Goal: Task Accomplishment & Management: Complete application form

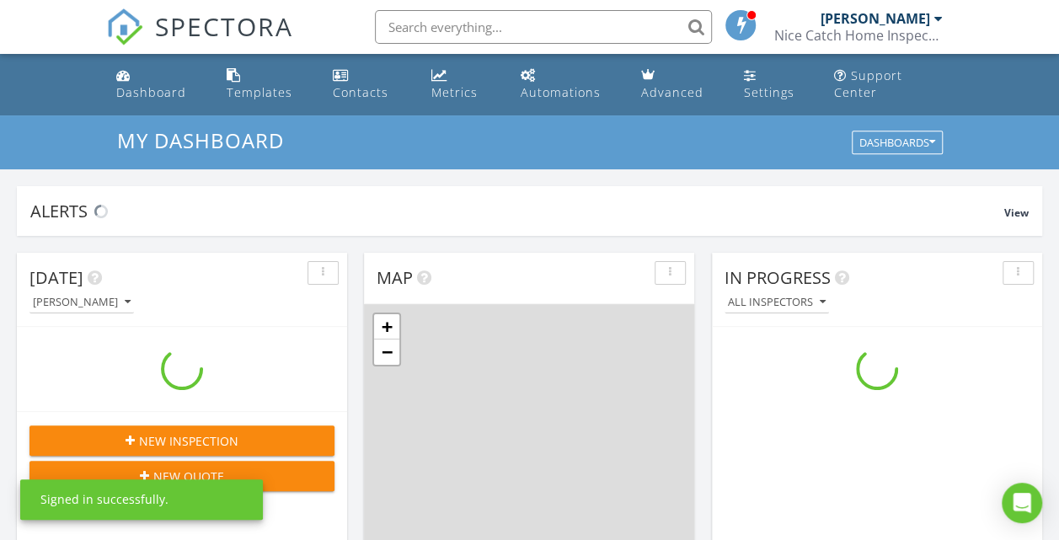
scroll to position [1558, 1084]
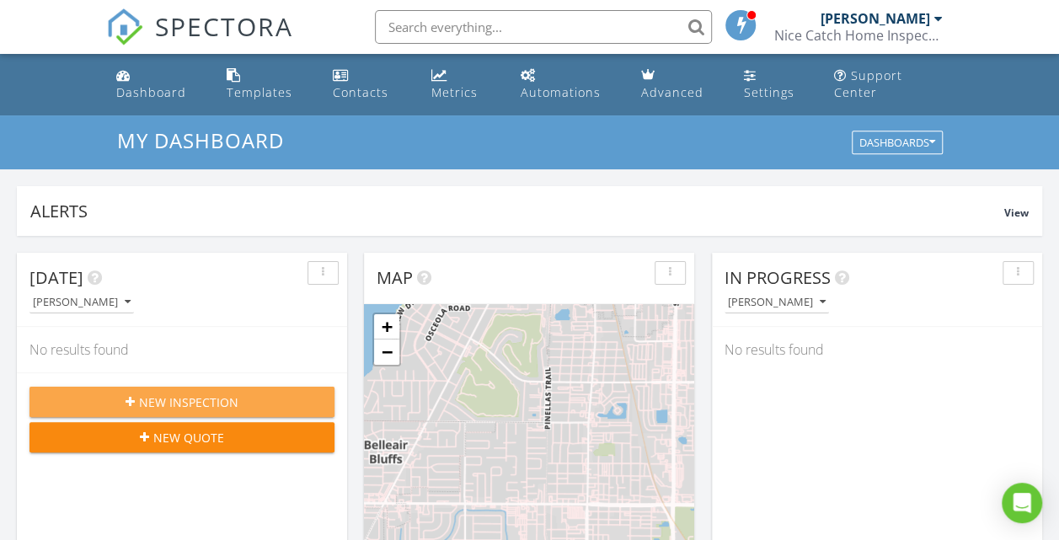
click at [238, 396] on div "New Inspection" at bounding box center [182, 402] width 278 height 18
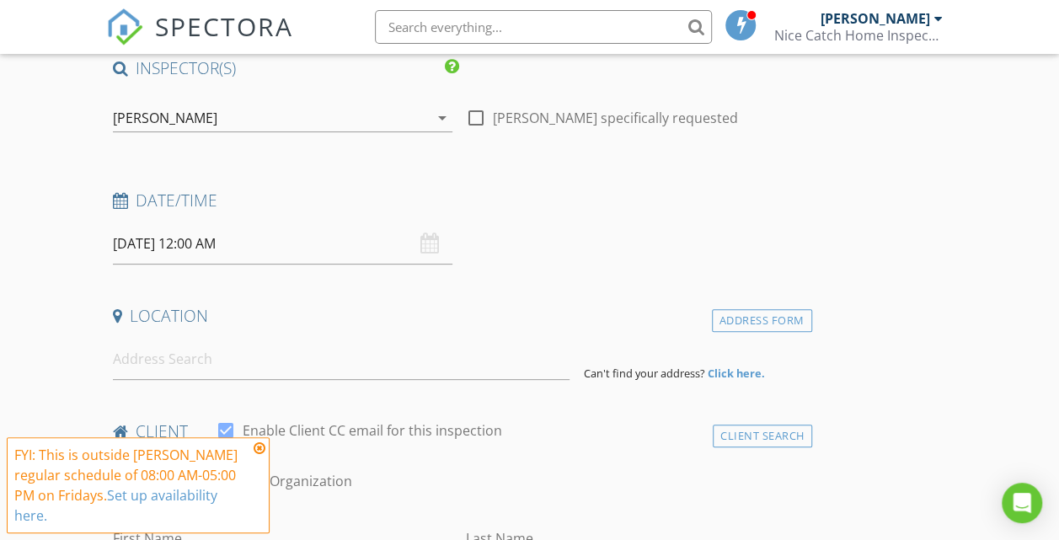
scroll to position [157, 0]
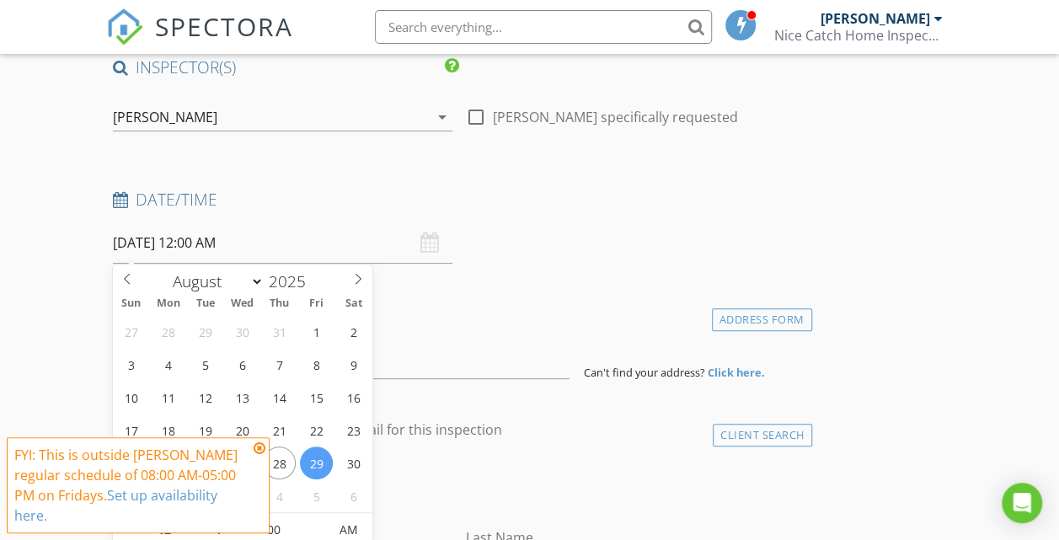
click at [270, 227] on input "08/29/2025 12:00 AM" at bounding box center [282, 242] width 339 height 41
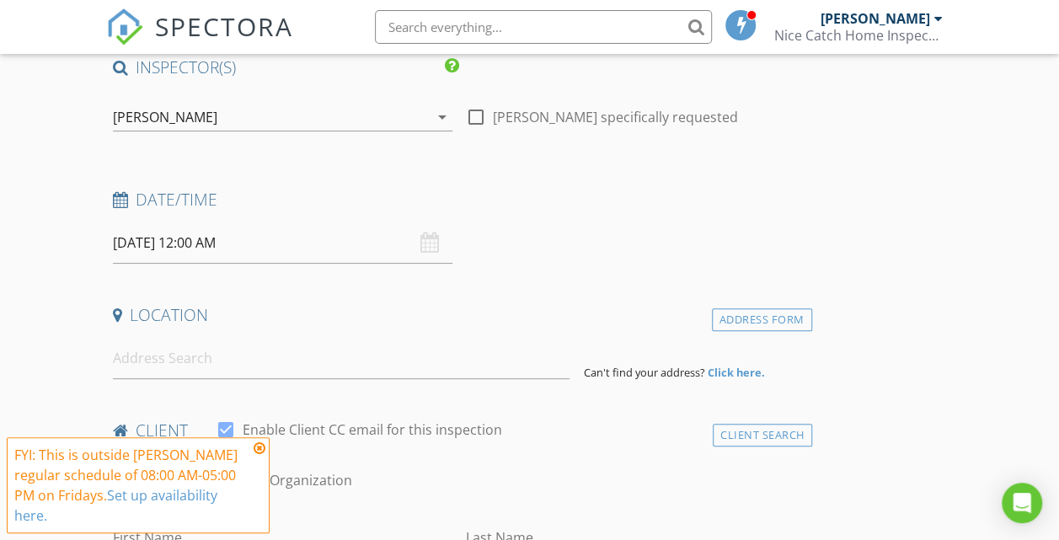
click at [256, 448] on icon at bounding box center [260, 447] width 12 height 13
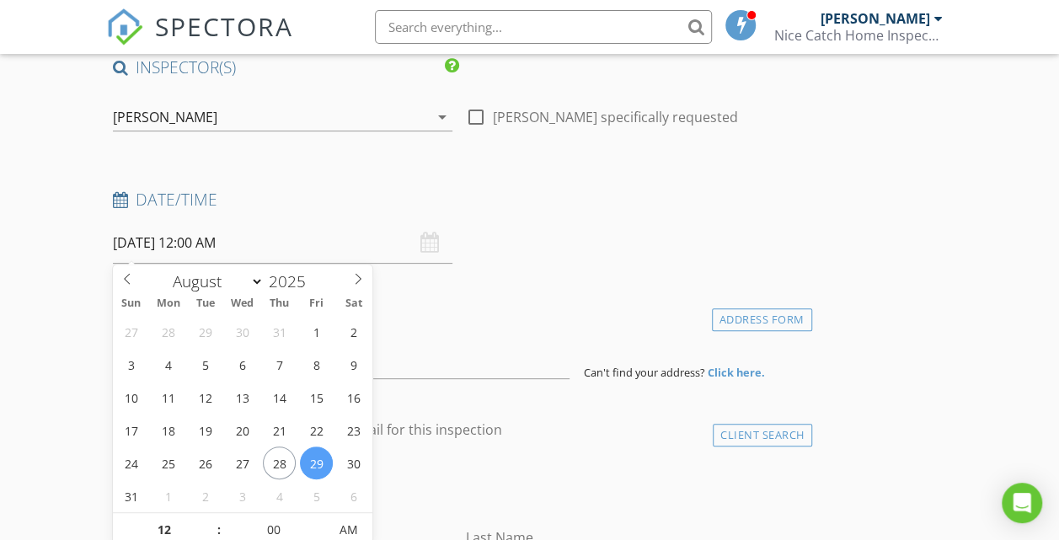
click at [280, 247] on input "08/29/2025 12:00 AM" at bounding box center [282, 242] width 339 height 41
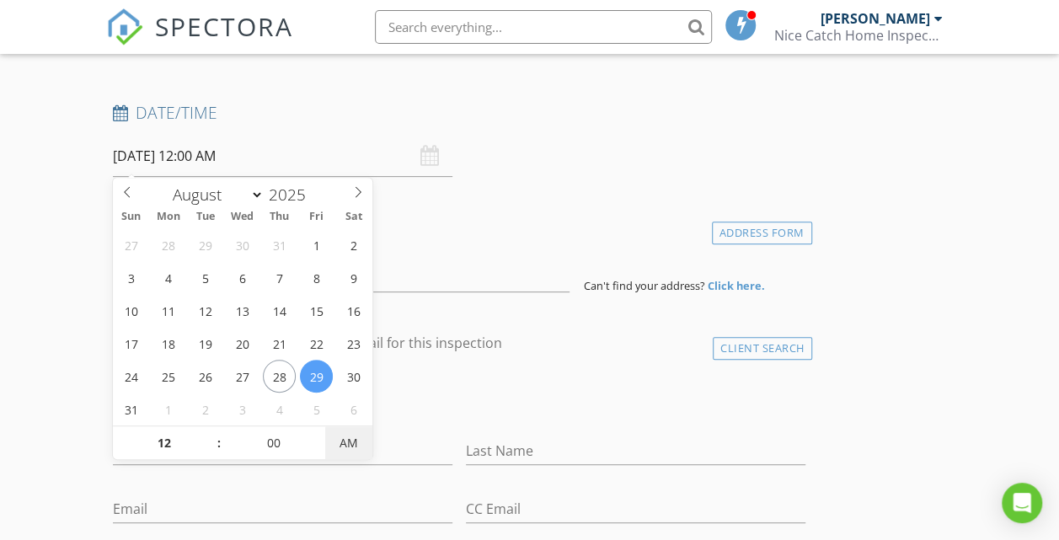
type input "[DATE] 12:00 PM"
click at [358, 447] on span "PM" at bounding box center [348, 443] width 46 height 34
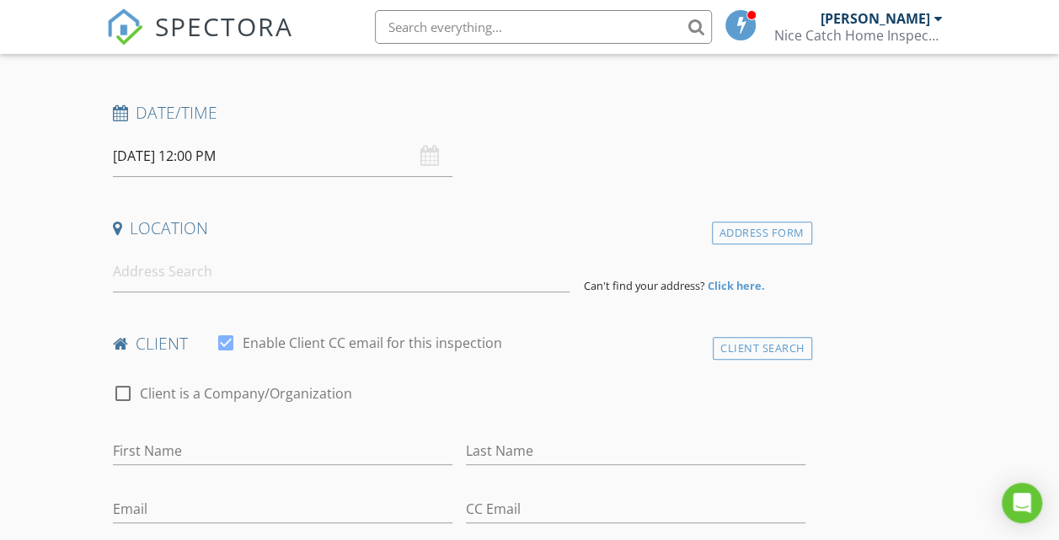
click at [548, 418] on div "check_box_outline_blank Client is a Company/Organization" at bounding box center [459, 402] width 692 height 44
click at [172, 276] on input at bounding box center [341, 271] width 457 height 41
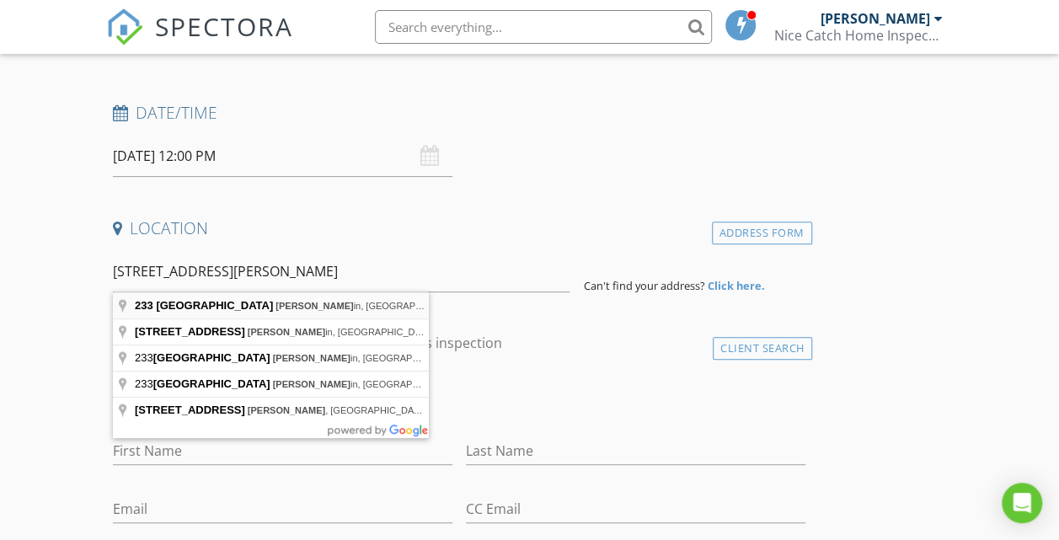
type input "233 College Avenue West, Ruskin, FL, USA"
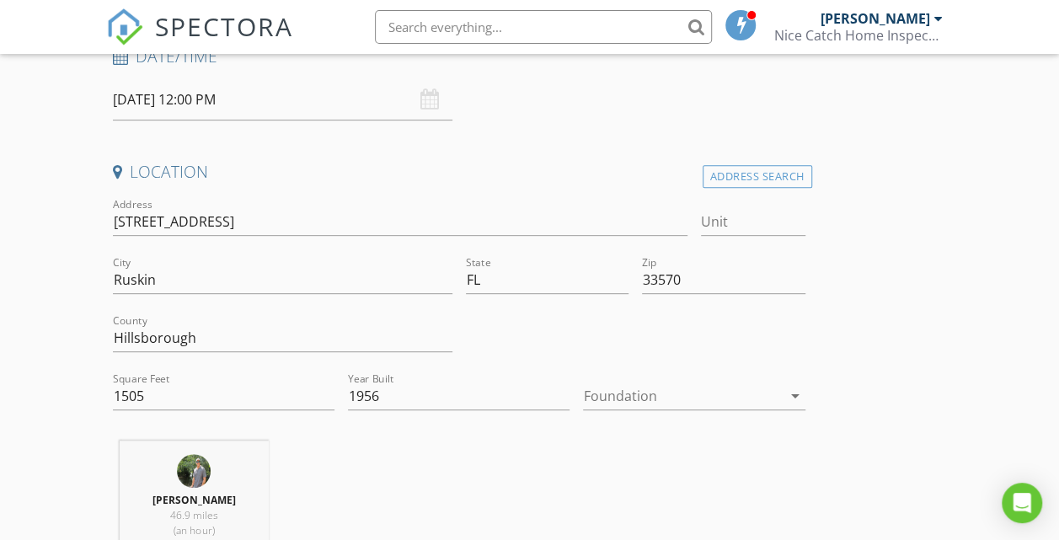
scroll to position [298, 0]
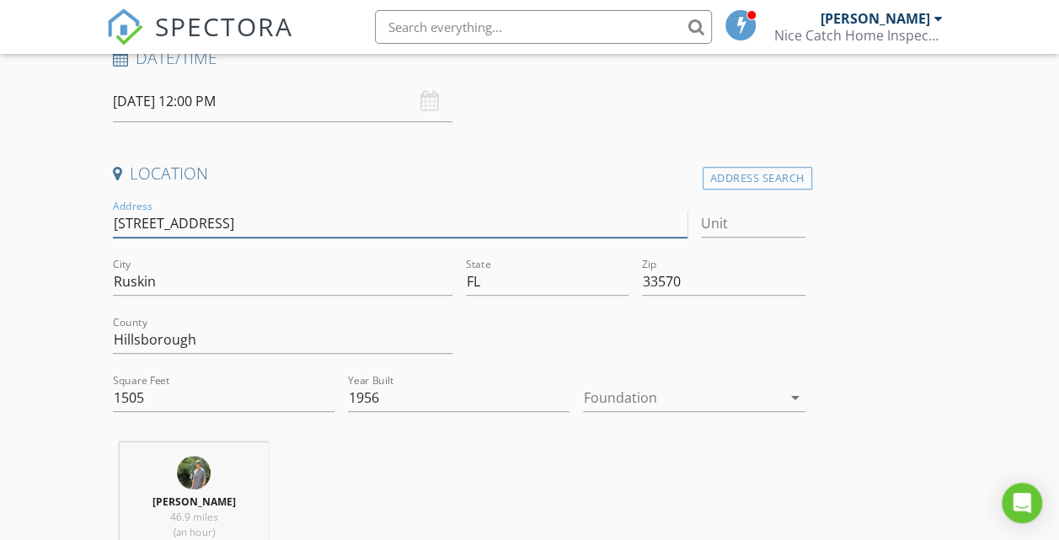
click at [238, 213] on input "233 College Ave W" at bounding box center [400, 224] width 574 height 28
click at [238, 213] on input "233" at bounding box center [400, 224] width 574 height 28
type input "233 W"
type input "[STREET_ADDRESS]"
type input "1505"
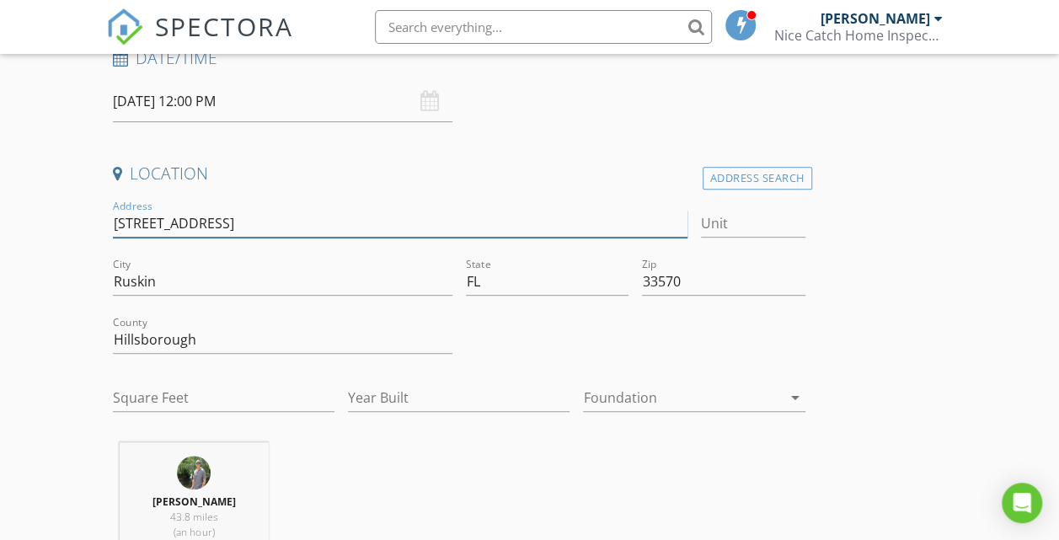
type input "1956"
type input "[STREET_ADDRESS]"
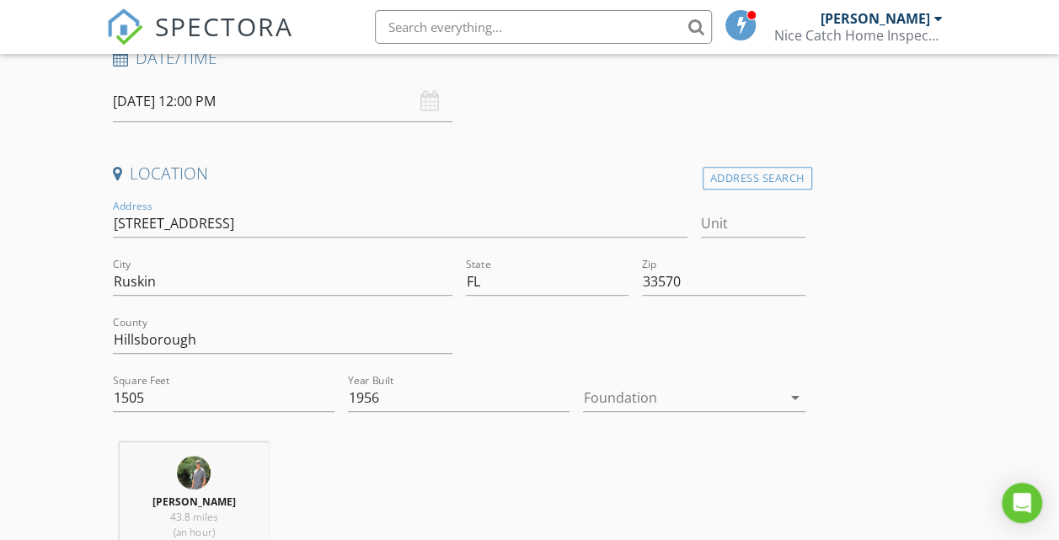
click at [583, 404] on div at bounding box center [682, 397] width 198 height 27
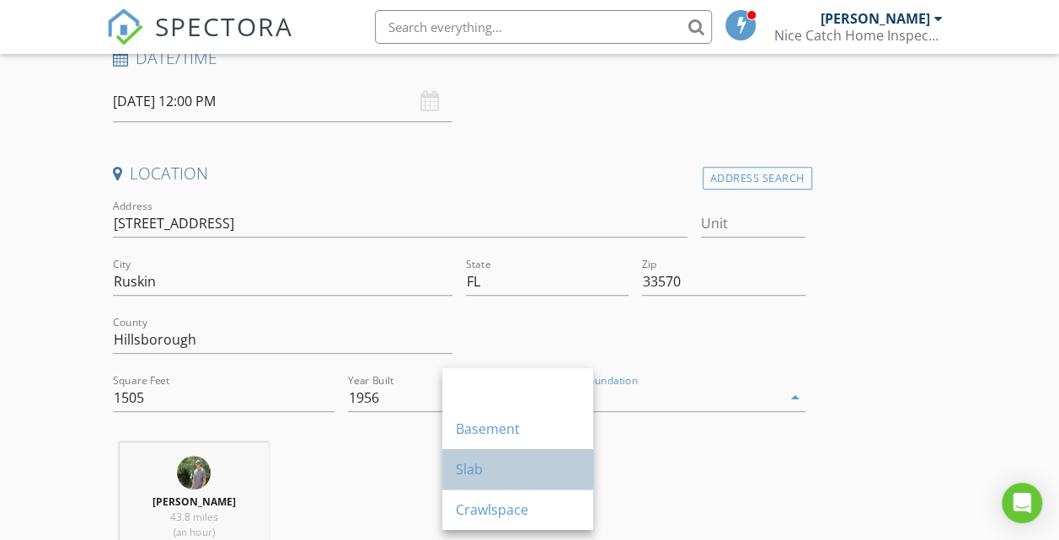
click at [478, 468] on div "Slab" at bounding box center [518, 469] width 124 height 20
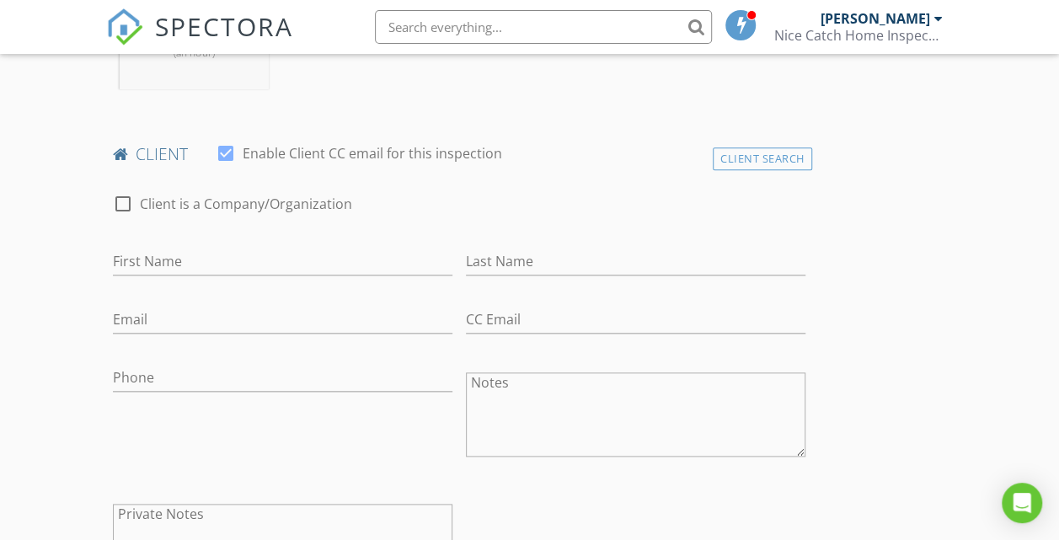
scroll to position [778, 0]
click at [184, 270] on input "First Name" at bounding box center [282, 261] width 339 height 28
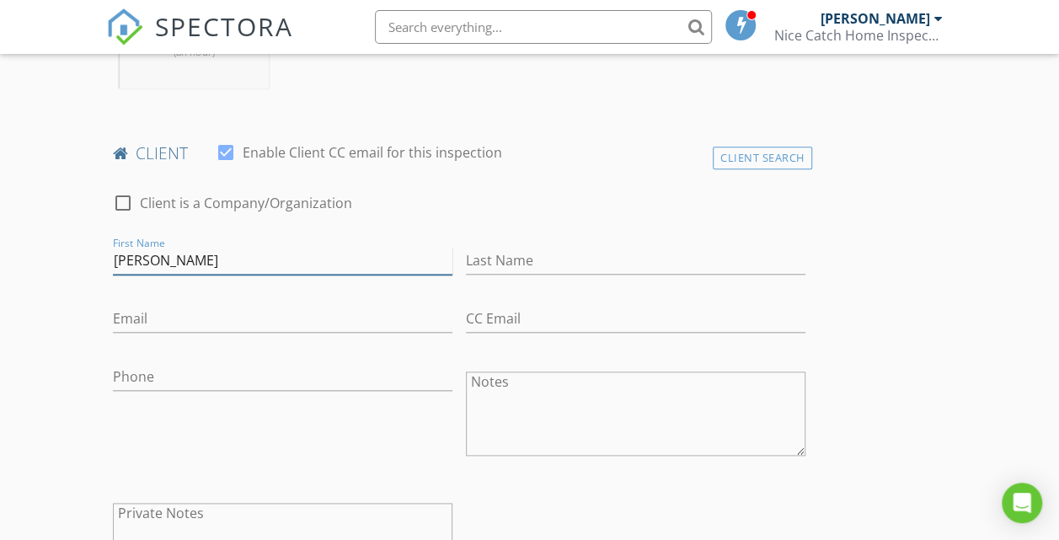
type input "[PERSON_NAME]"
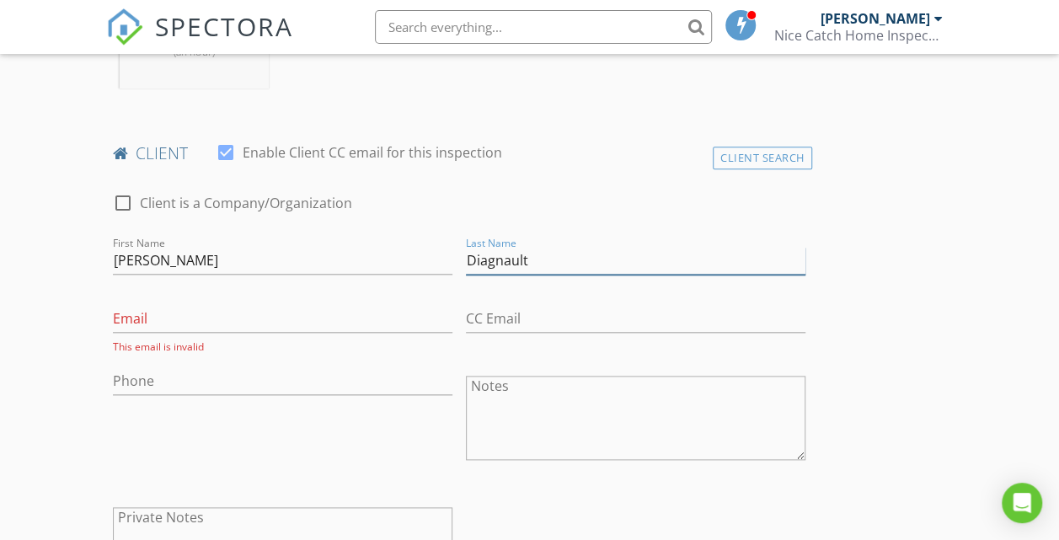
click at [466, 275] on input "Diagnault" at bounding box center [635, 261] width 339 height 28
click at [466, 275] on input "D" at bounding box center [635, 261] width 339 height 28
type input "[PERSON_NAME]"
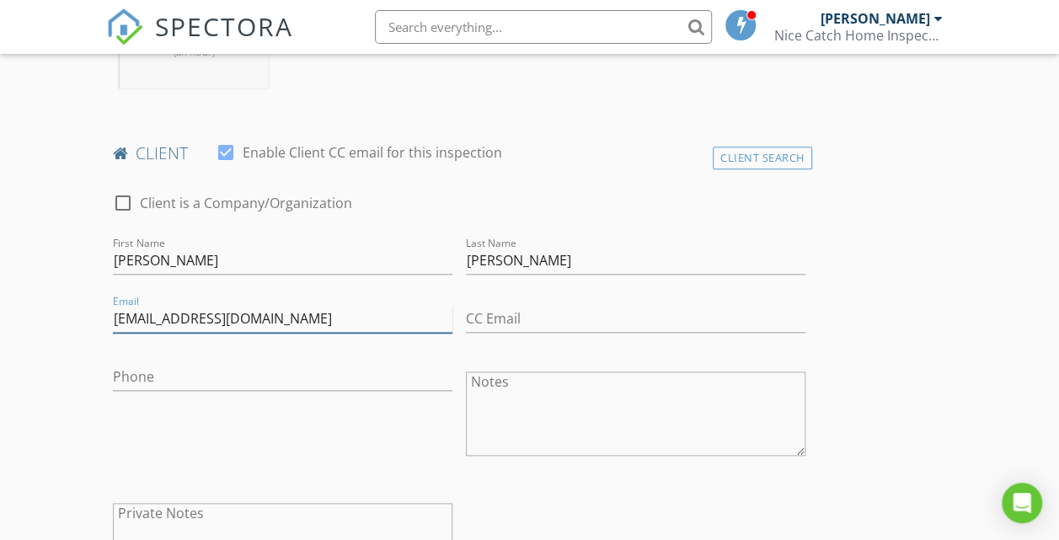
type input "Daignaultk@yahoo.com"
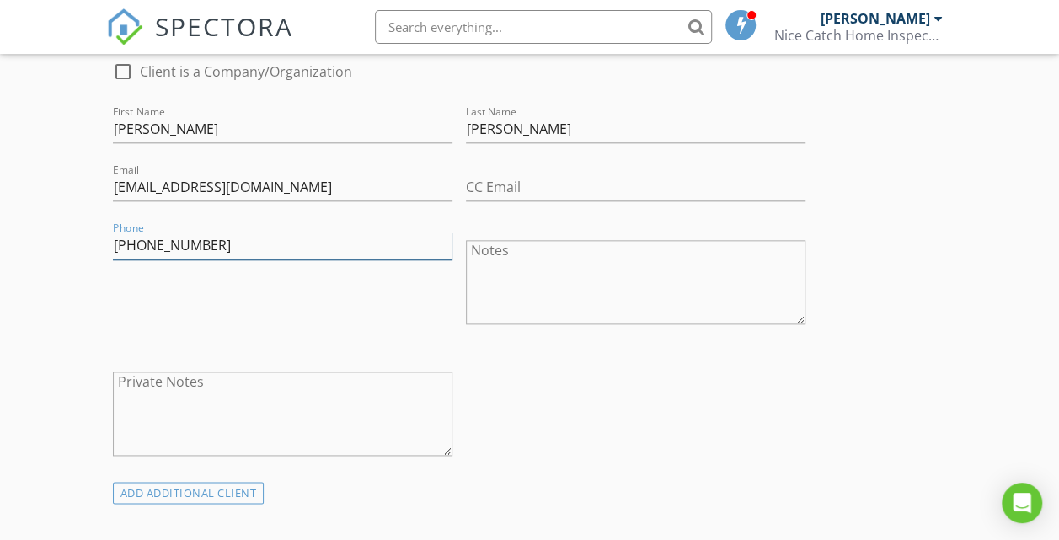
scroll to position [913, 0]
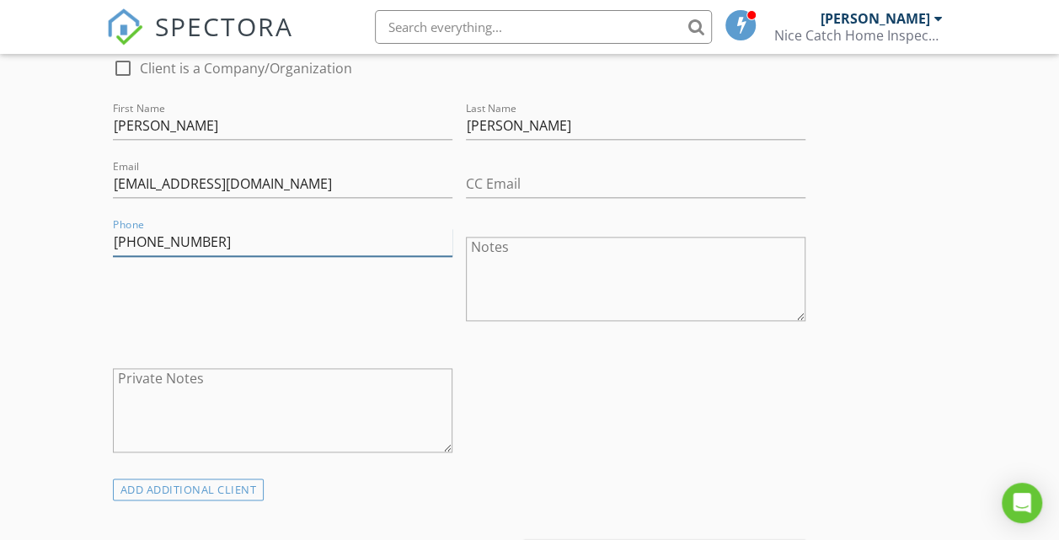
type input "[PHONE_NUMBER]"
click at [466, 280] on textarea "Notes" at bounding box center [635, 279] width 339 height 84
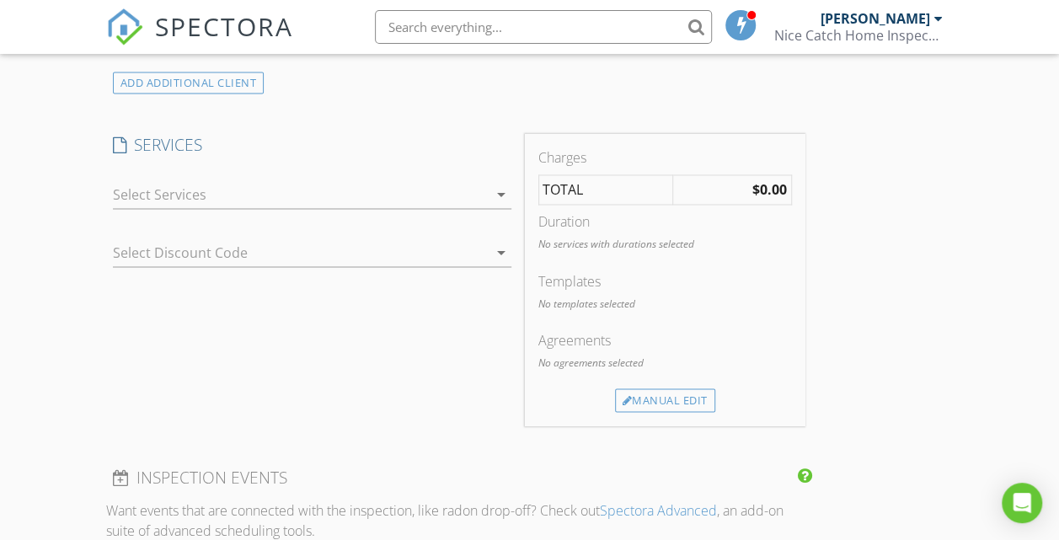
scroll to position [1328, 0]
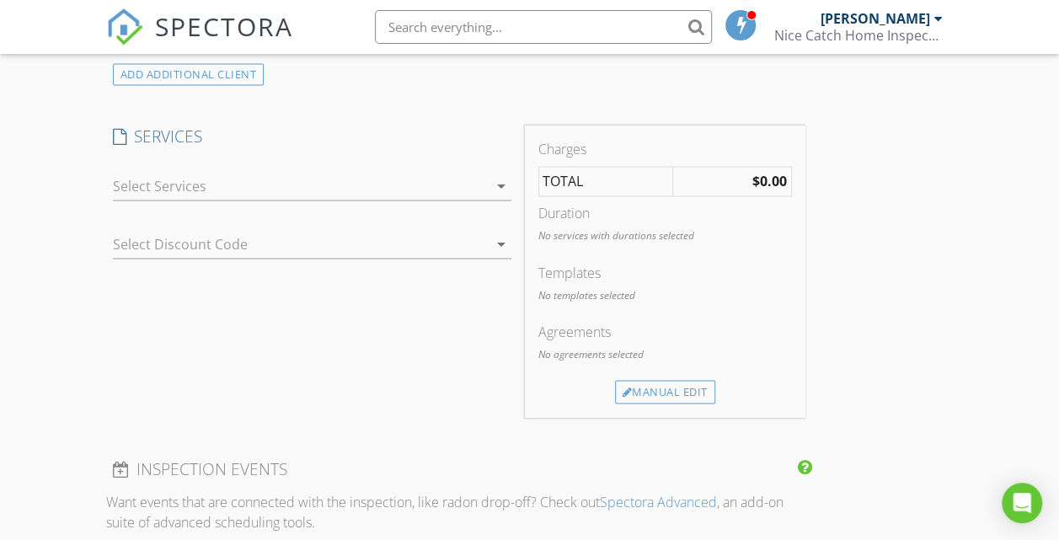
type textarea "FF Discount"
click at [491, 196] on icon "arrow_drop_down" at bounding box center [501, 186] width 20 height 20
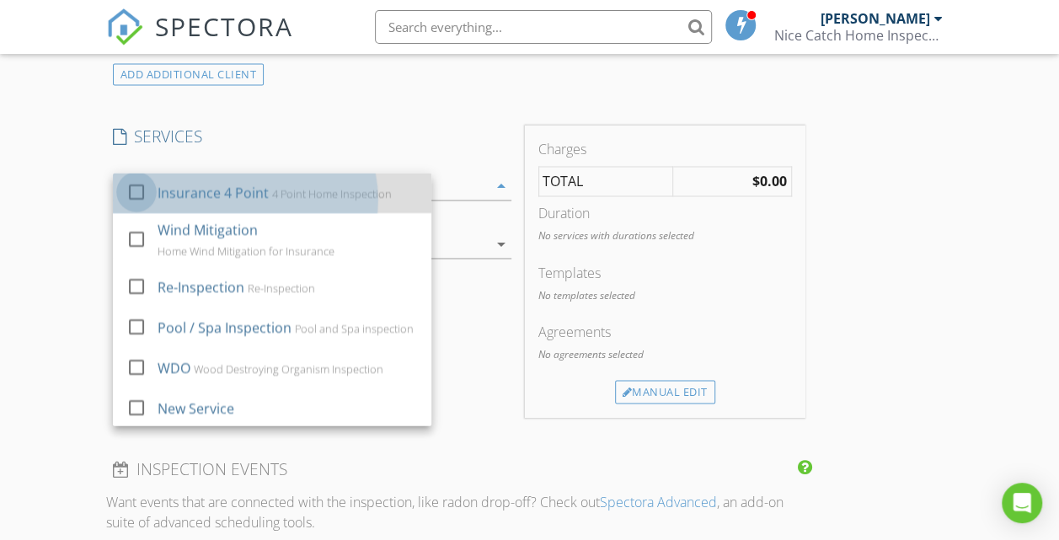
click at [139, 206] on div at bounding box center [136, 192] width 29 height 29
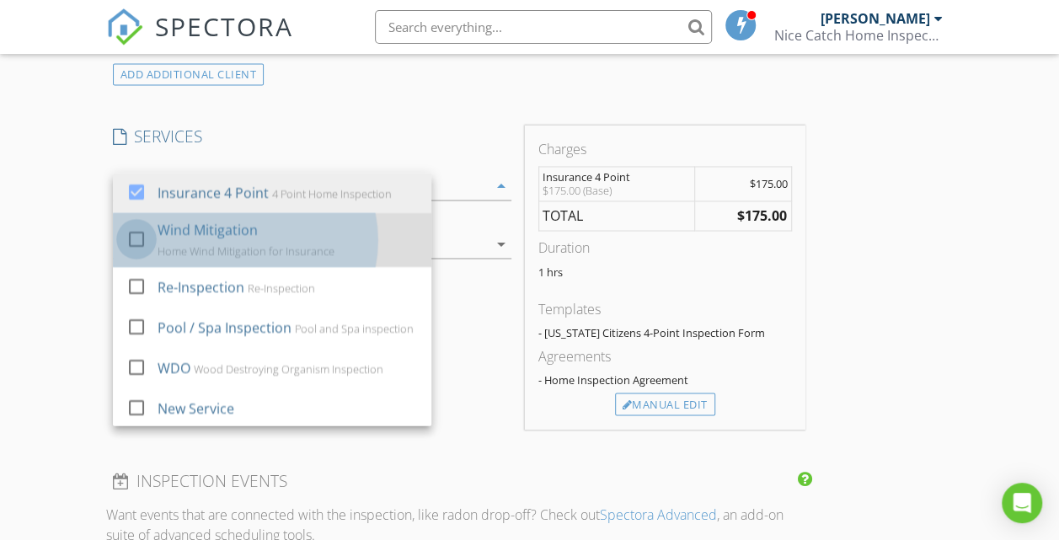
click at [138, 254] on div at bounding box center [136, 239] width 29 height 29
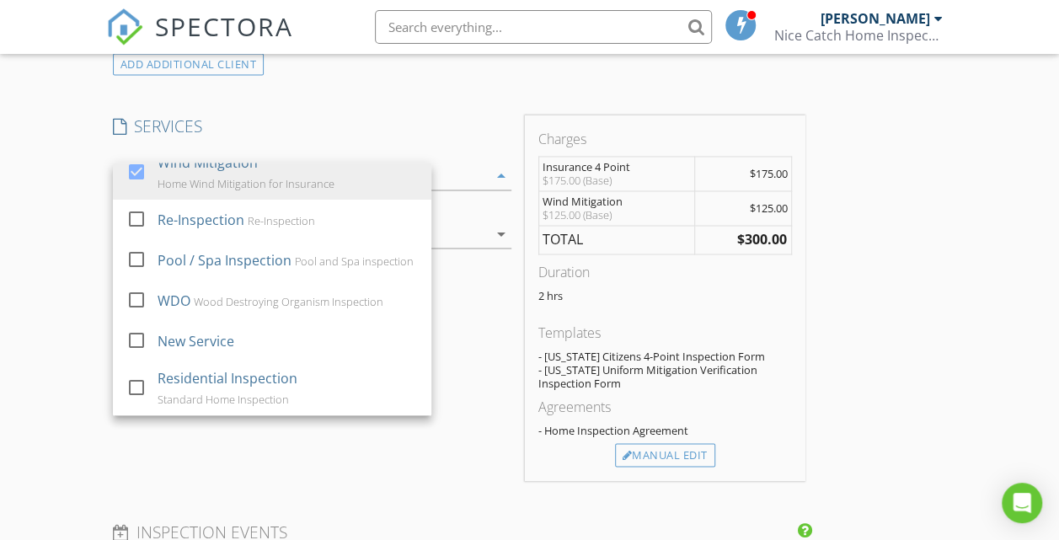
scroll to position [1334, 0]
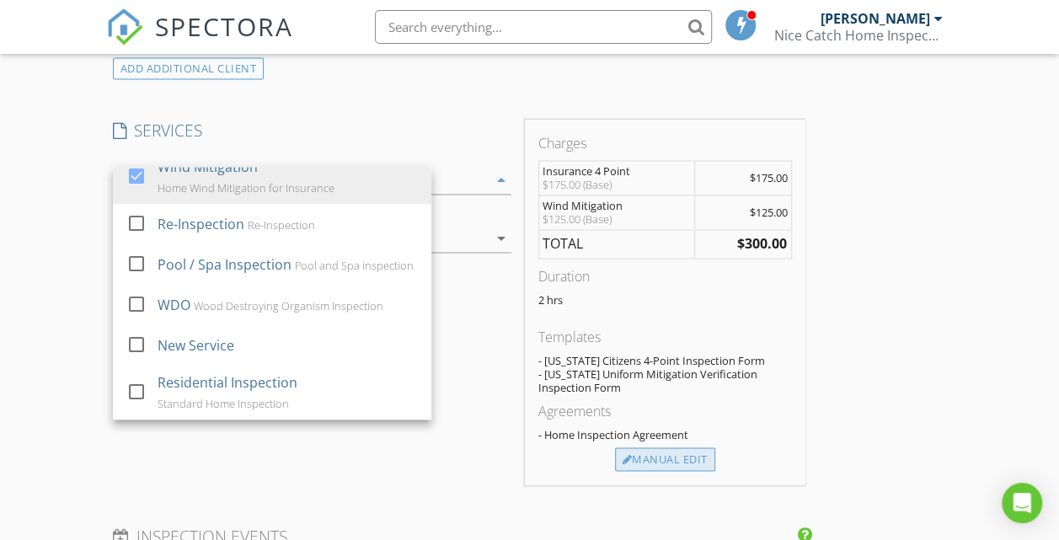
click at [615, 471] on div "Manual Edit" at bounding box center [665, 459] width 100 height 24
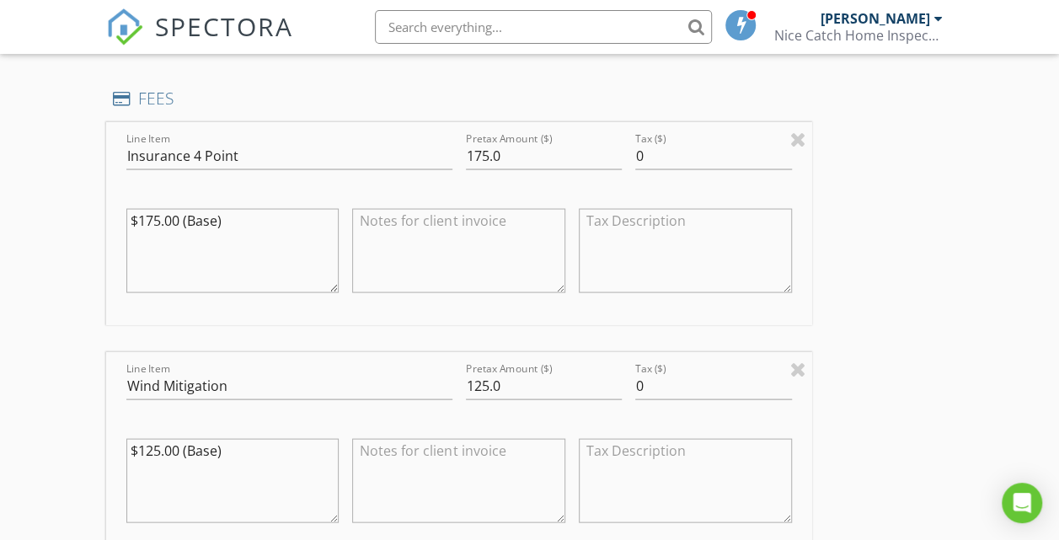
scroll to position [1557, 0]
click at [466, 168] on input "175.0" at bounding box center [544, 155] width 156 height 28
type input "150.0"
click at [466, 398] on input "125.0" at bounding box center [544, 385] width 156 height 28
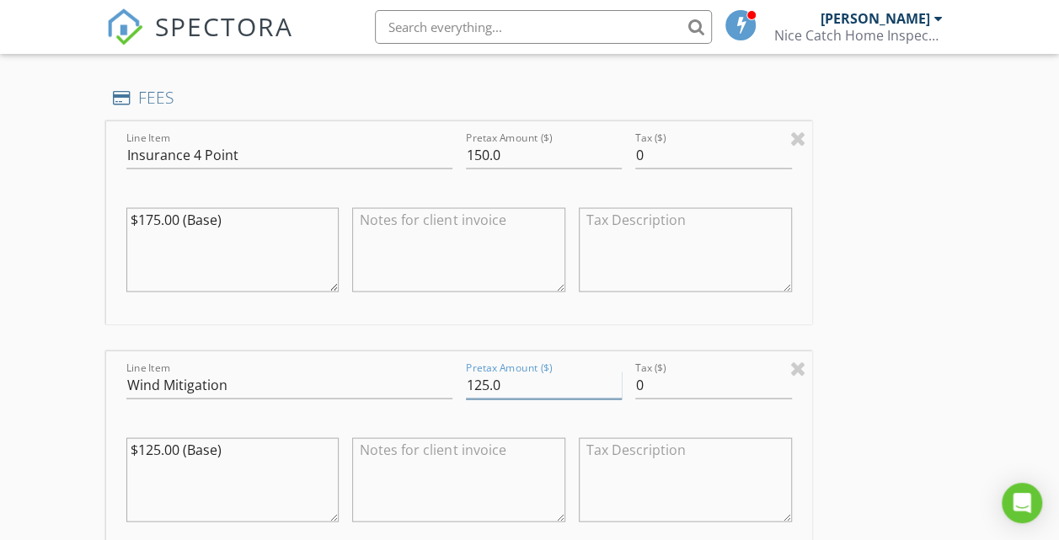
click at [466, 398] on input "125.0" at bounding box center [544, 385] width 156 height 28
click at [748, 348] on div "INSPECTOR(S) check_box Andrew Dixon PRIMARY Andrew Dixon arrow_drop_down check_…" at bounding box center [529, 272] width 847 height 3233
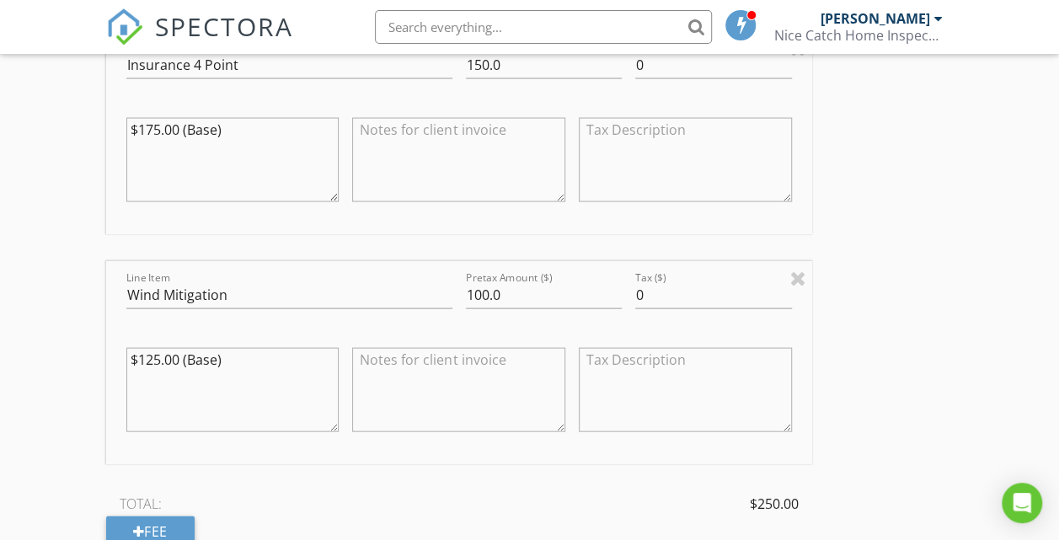
scroll to position [1648, 0]
click at [466, 308] on input "100.0" at bounding box center [544, 294] width 156 height 28
type input "100.00"
click at [466, 78] on input "150.0" at bounding box center [544, 65] width 156 height 28
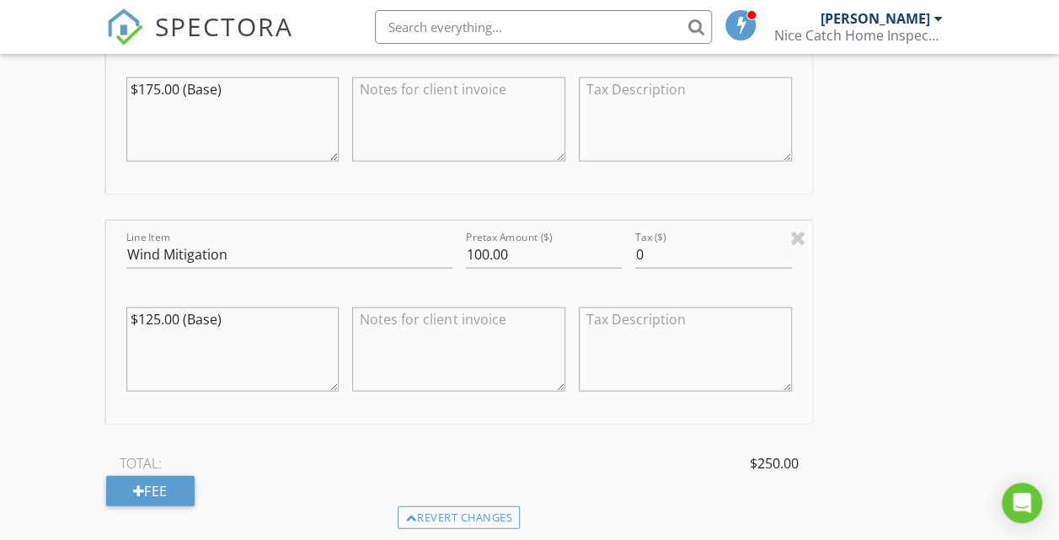
scroll to position [1686, 0]
type input "150.00"
click at [352, 124] on textarea at bounding box center [458, 120] width 213 height 84
type textarea "R"
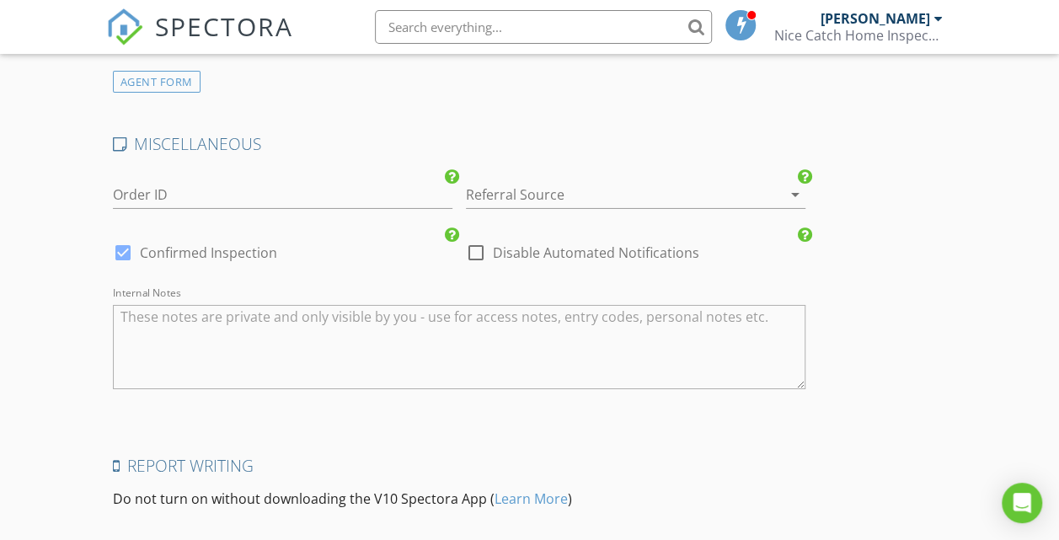
scroll to position [2970, 0]
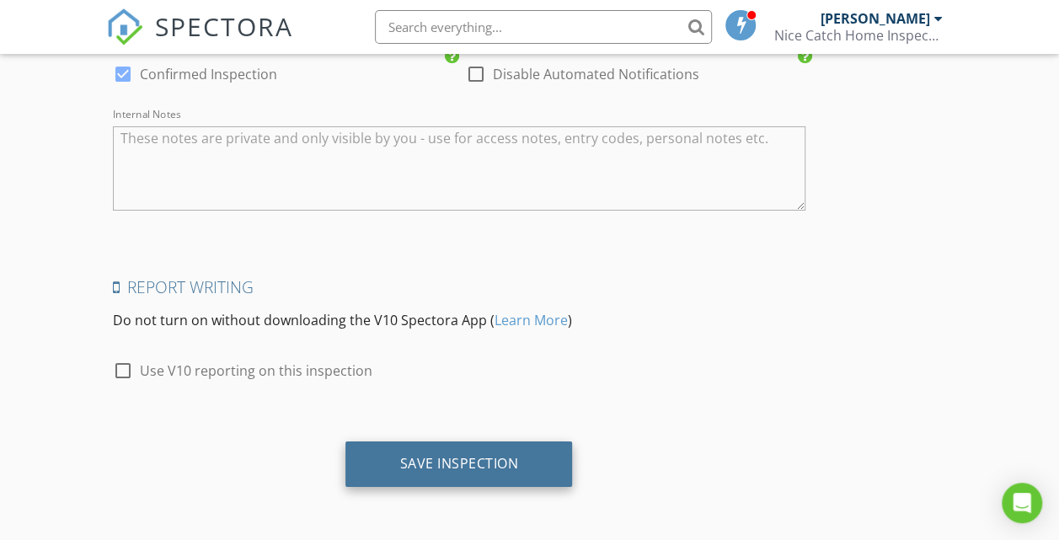
type textarea "First Responder Discount"
click at [345, 453] on div "Save Inspection" at bounding box center [458, 463] width 227 height 45
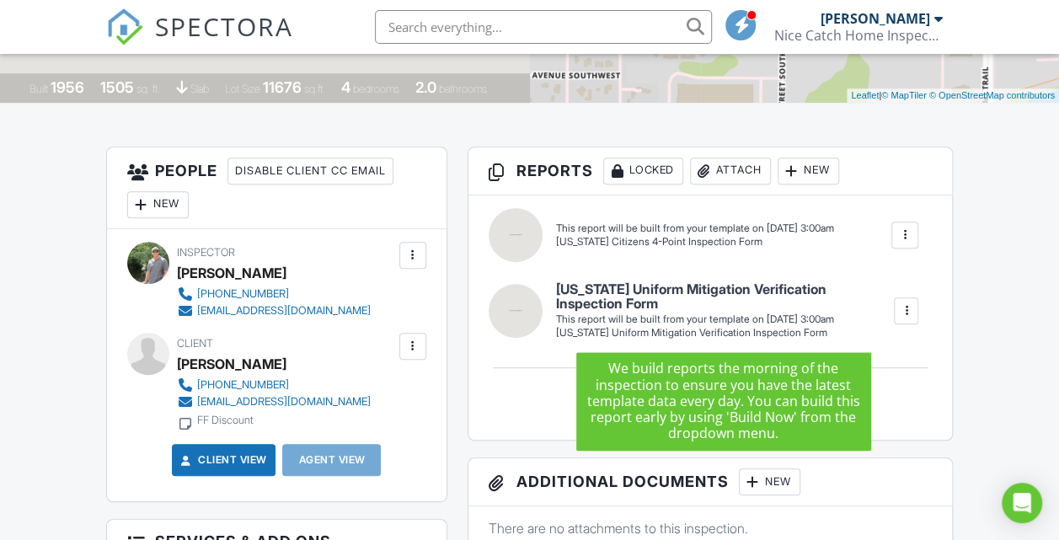
scroll to position [370, 0]
